Goal: Task Accomplishment & Management: Manage account settings

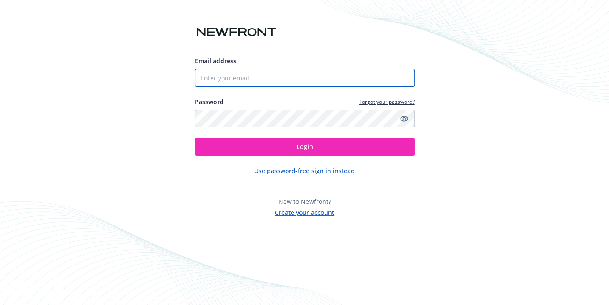
click at [273, 77] on input "Email address" at bounding box center [305, 78] width 220 height 18
type input "[EMAIL_ADDRESS][DOMAIN_NAME]"
click at [405, 118] on icon "Show password" at bounding box center [404, 119] width 8 height 6
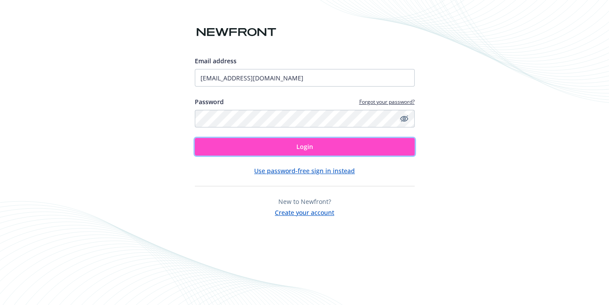
click at [303, 147] on span "Login" at bounding box center [305, 147] width 17 height 8
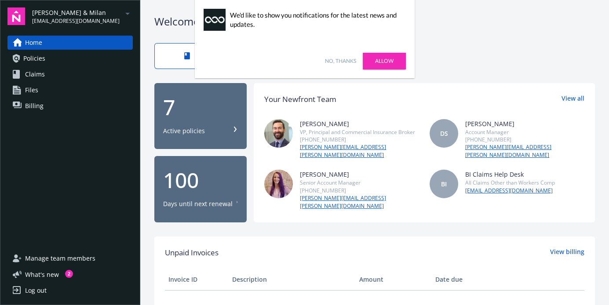
click at [181, 122] on div "7 Active policies" at bounding box center [200, 116] width 75 height 39
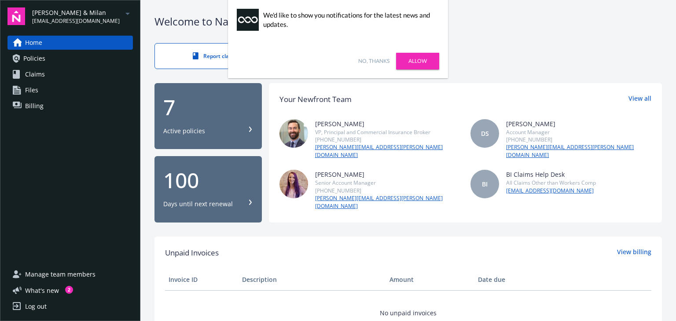
click at [33, 203] on div "Home Policies Claims Files Billing" at bounding box center [69, 146] width 125 height 221
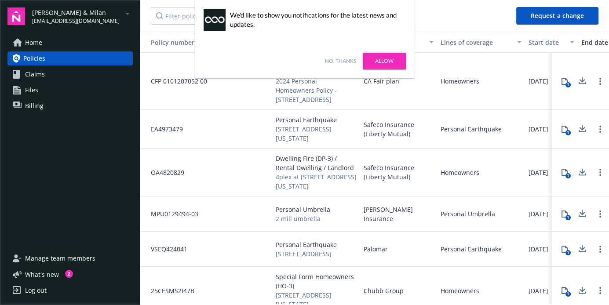
click at [346, 60] on link "No, thanks" at bounding box center [340, 61] width 31 height 8
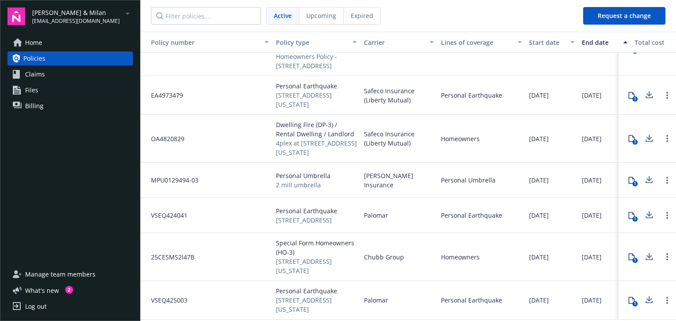
scroll to position [51, 0]
click at [126, 13] on icon "arrowDropDown" at bounding box center [127, 14] width 4 height 2
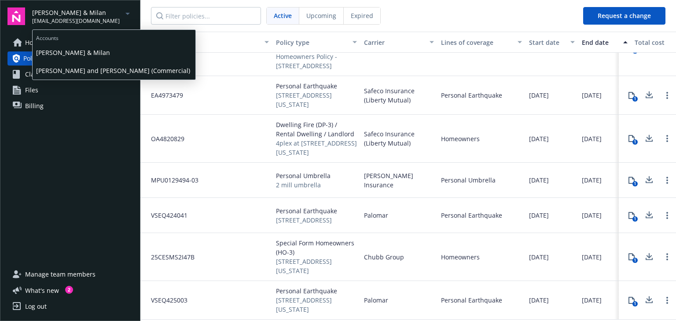
click at [85, 51] on span "Nguyen, Phong & Milan" at bounding box center [114, 53] width 156 height 18
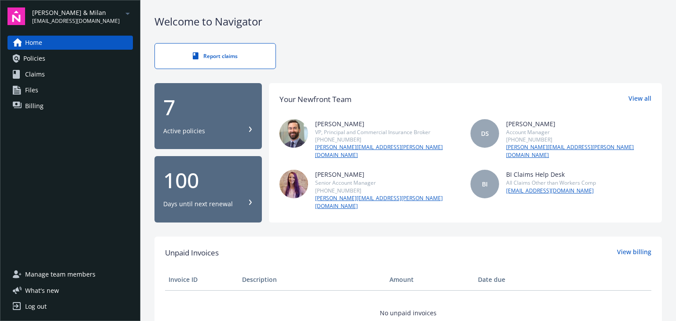
click at [186, 176] on div "100" at bounding box center [208, 180] width 90 height 21
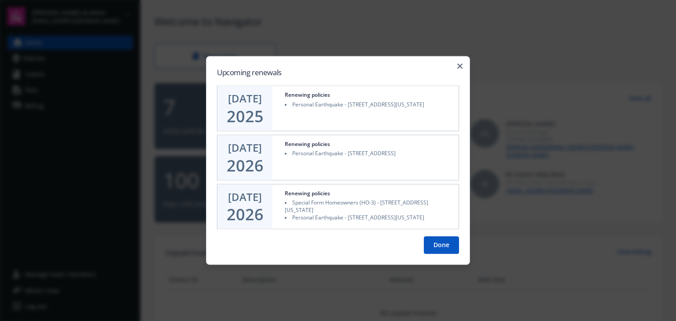
click at [441, 249] on button "Done" at bounding box center [441, 246] width 35 height 18
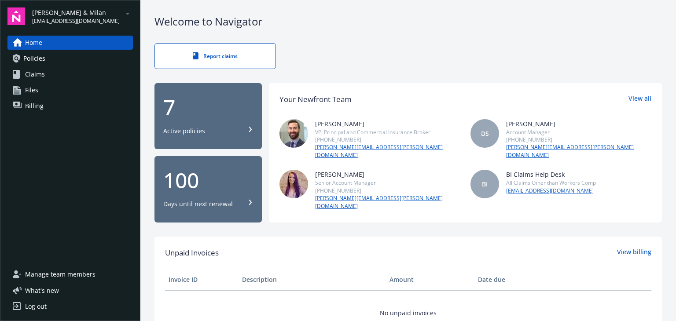
click at [36, 305] on div "Log out" at bounding box center [36, 307] width 22 height 14
